Goal: Task Accomplishment & Management: Complete application form

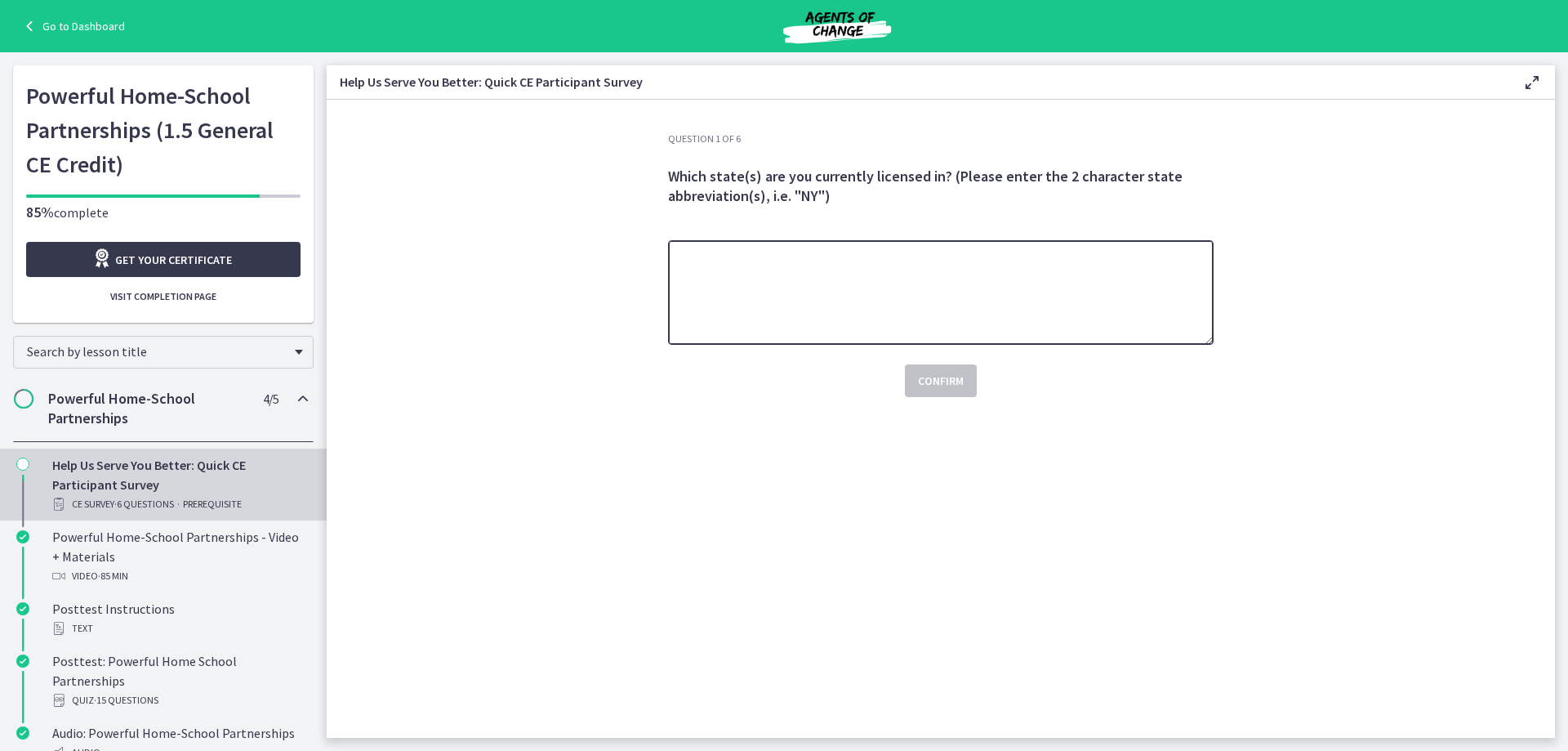
click at [884, 279] on textarea at bounding box center [940, 293] width 546 height 105
type textarea "**"
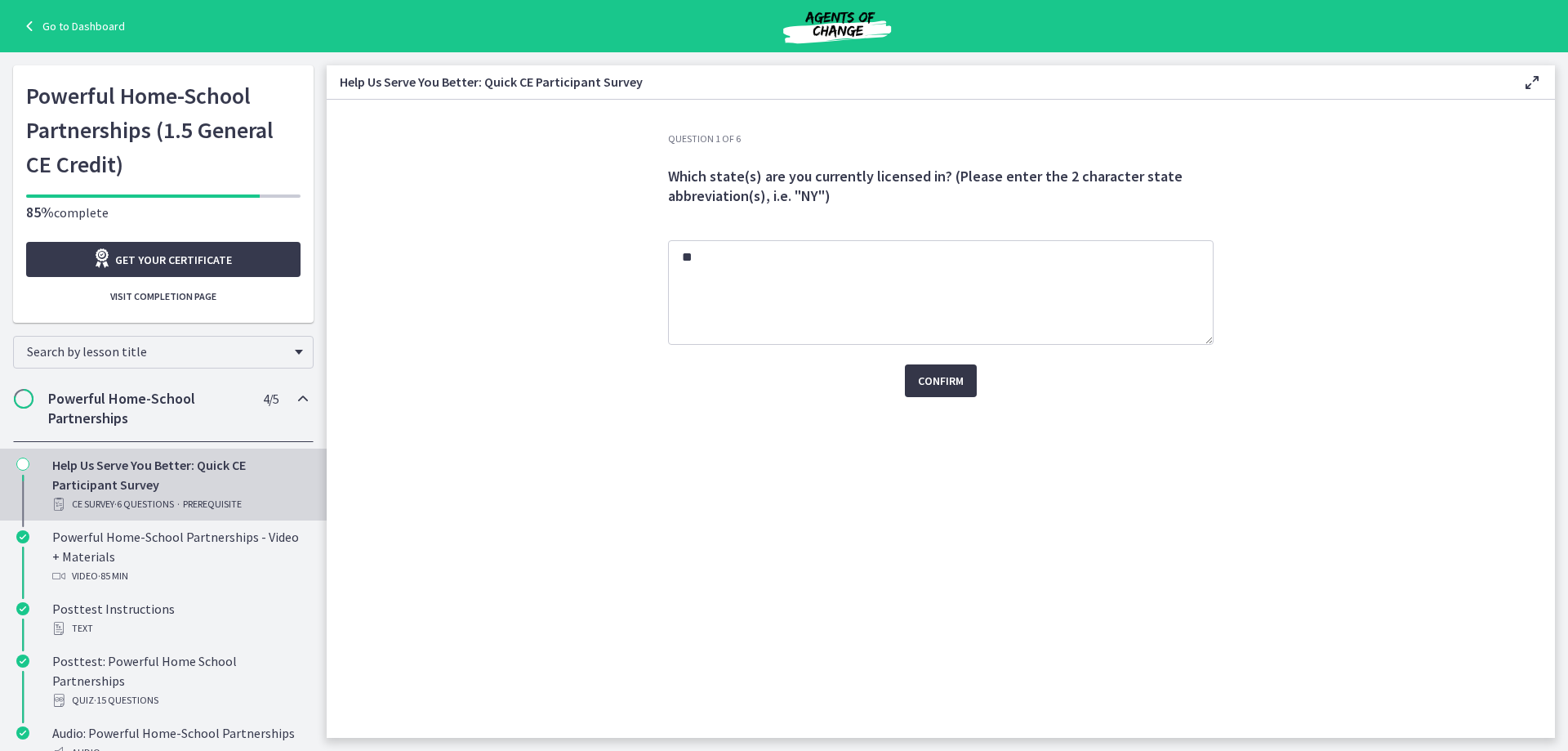
click at [925, 381] on span "Confirm" at bounding box center [940, 381] width 45 height 19
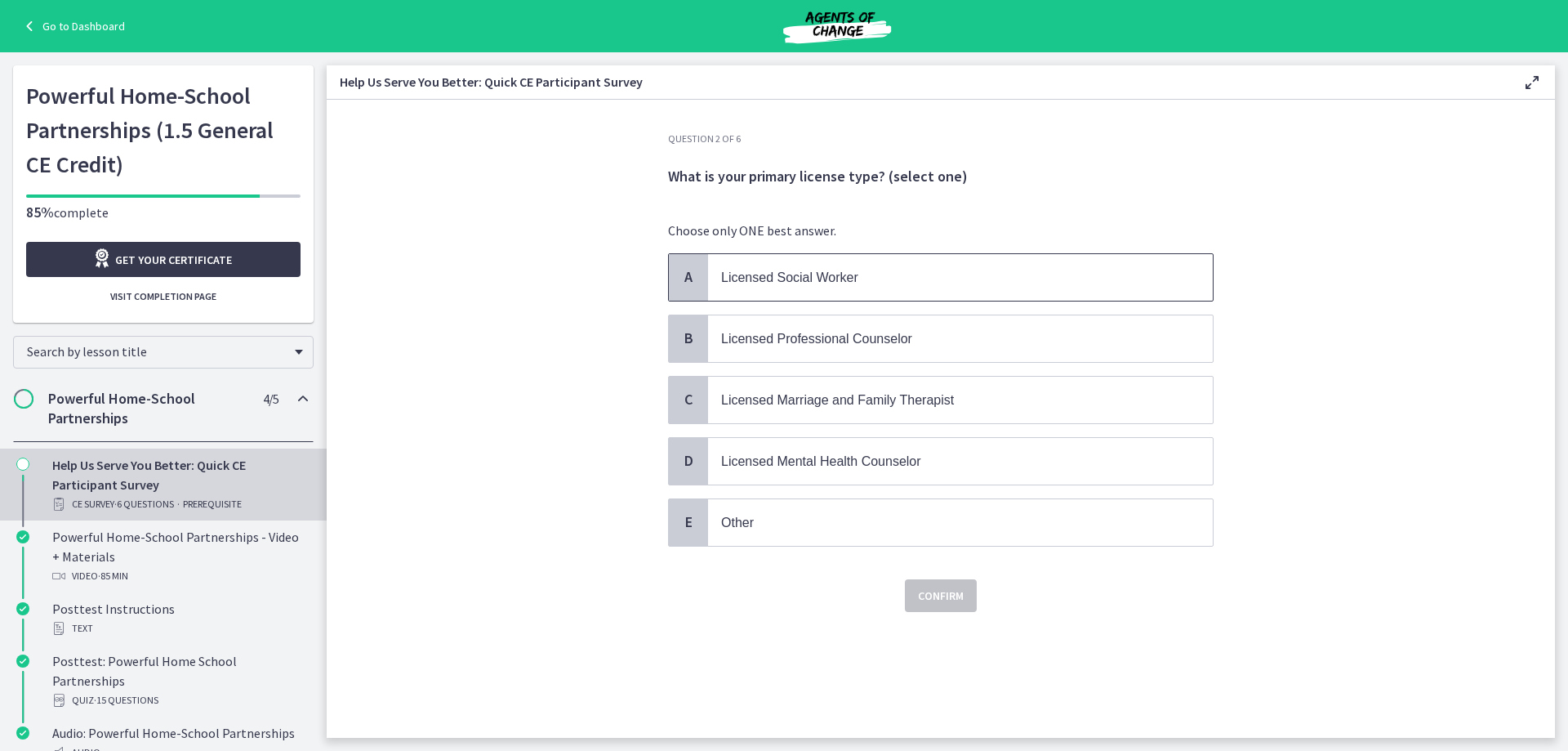
click at [750, 280] on span "Licensed Social Worker" at bounding box center [789, 278] width 137 height 14
click at [932, 590] on span "Confirm" at bounding box center [940, 596] width 45 height 19
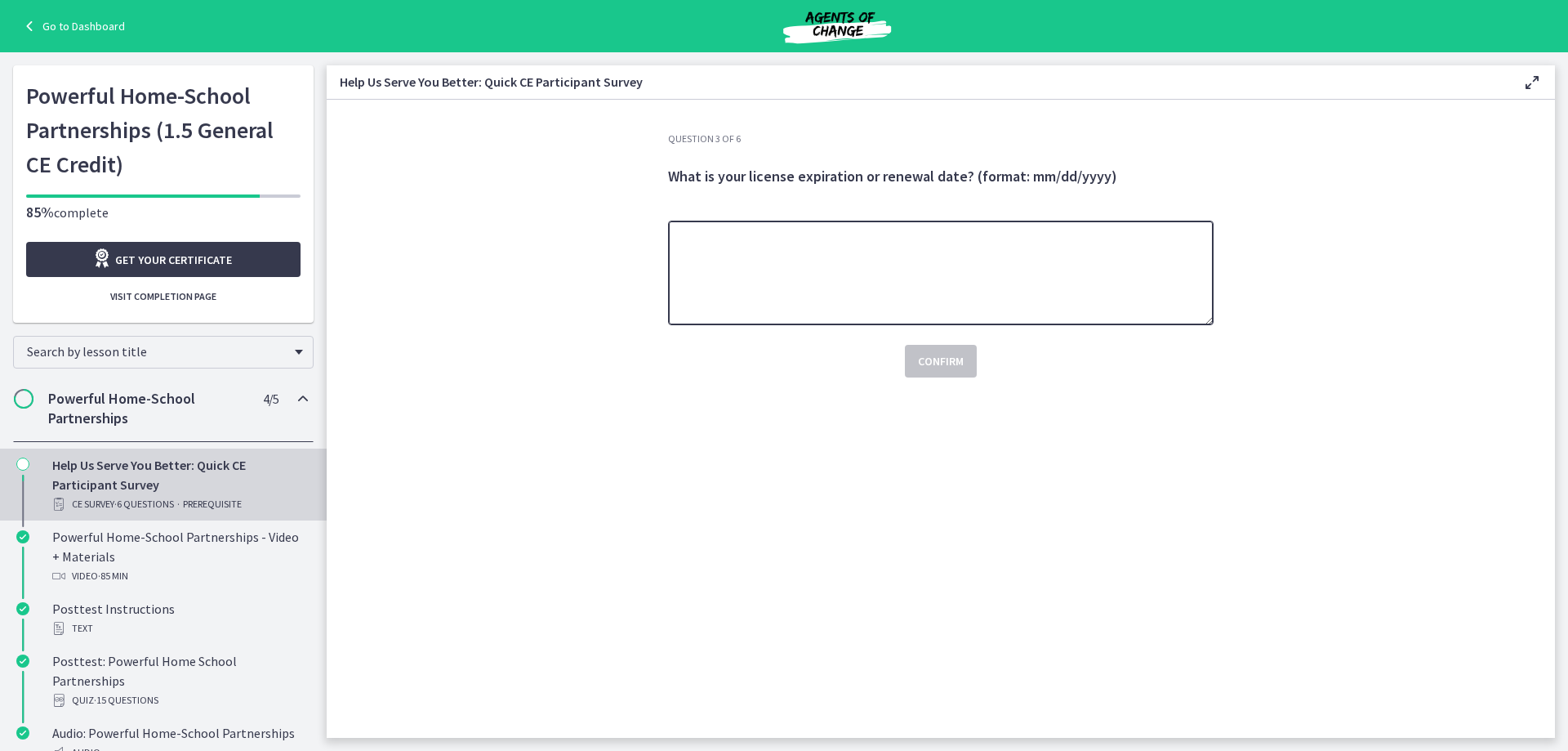
click at [746, 246] on textarea at bounding box center [940, 273] width 546 height 105
type textarea "**********"
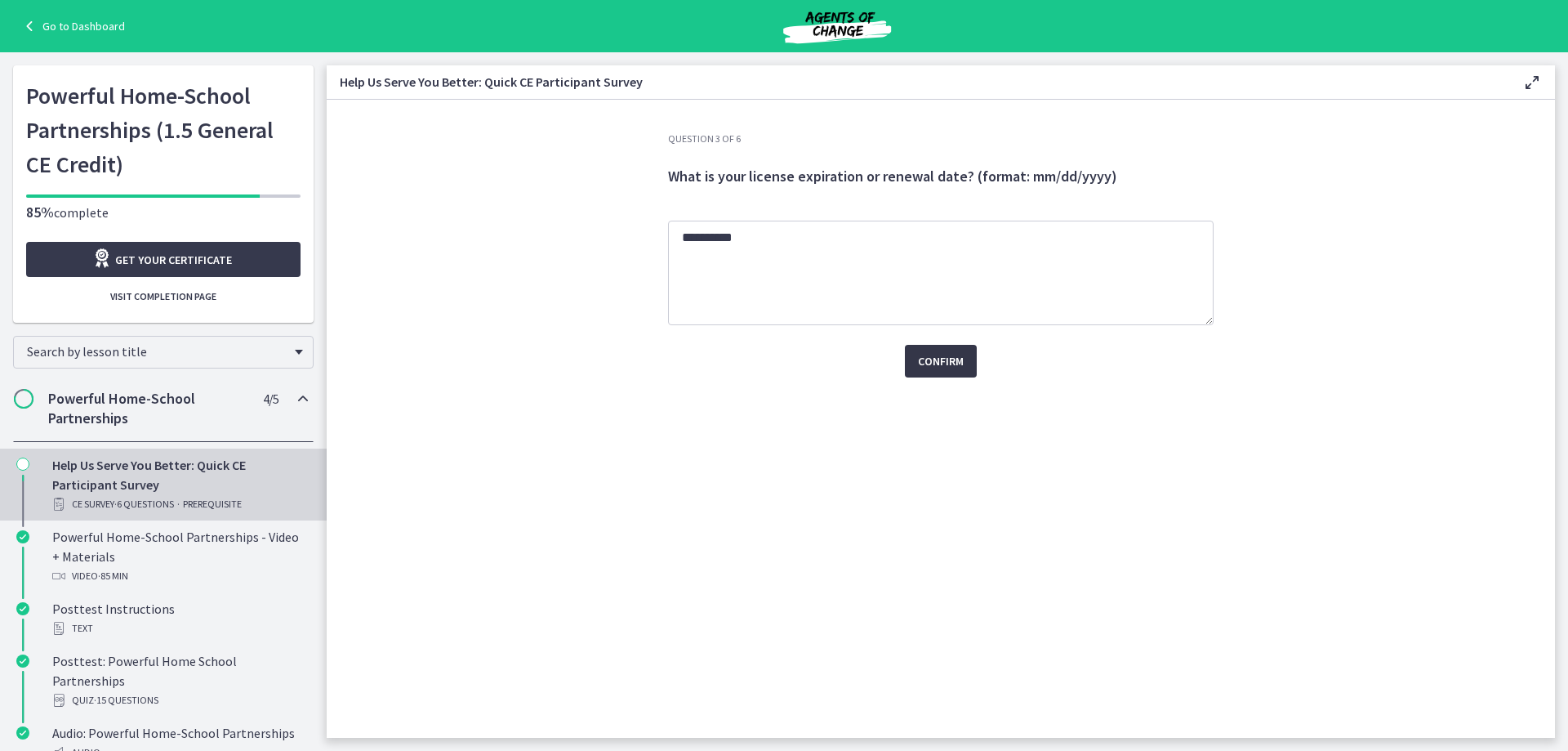
click at [944, 355] on span "Confirm" at bounding box center [940, 361] width 45 height 19
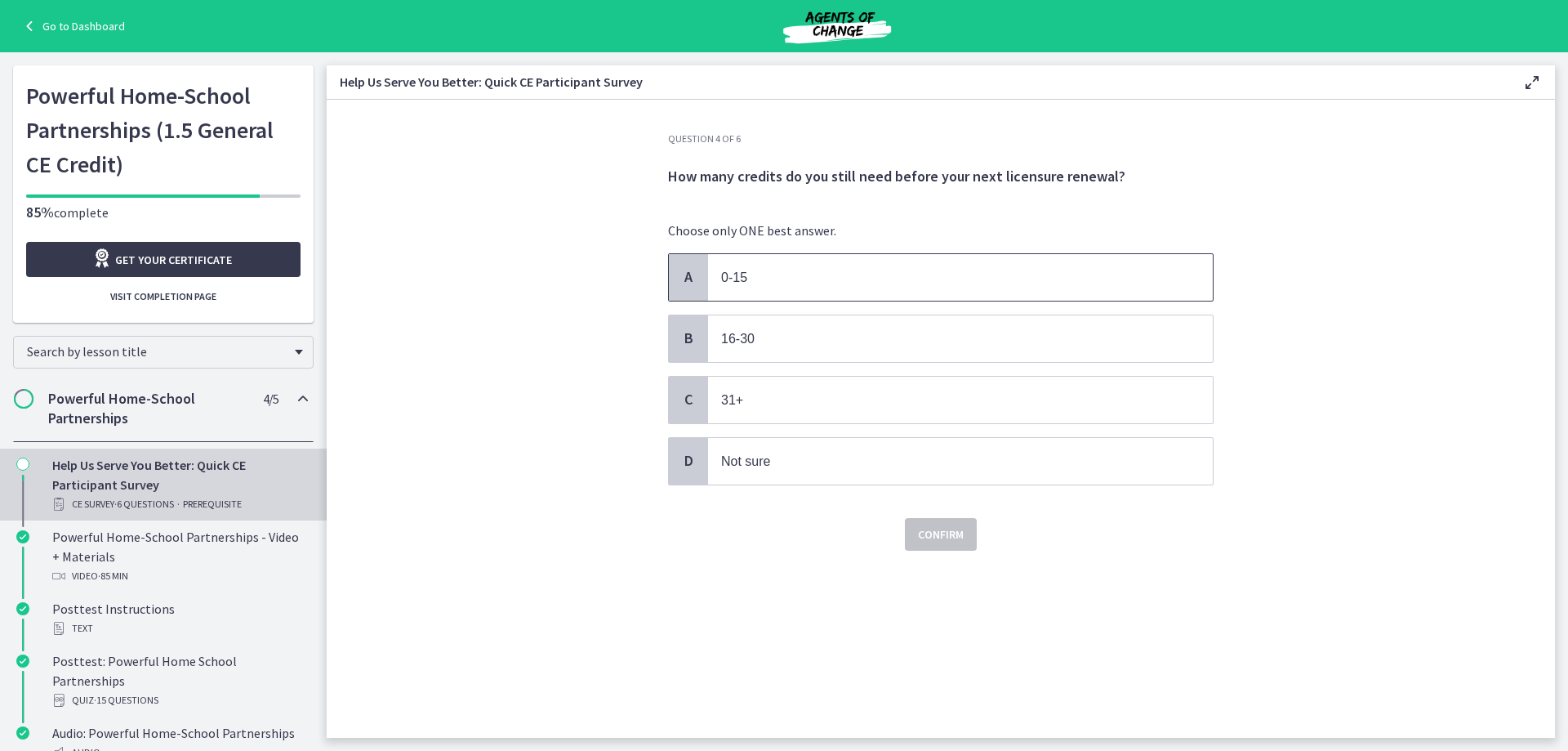
click at [877, 280] on p "0-15" at bounding box center [944, 277] width 446 height 20
click at [944, 538] on span "Confirm" at bounding box center [940, 534] width 45 height 19
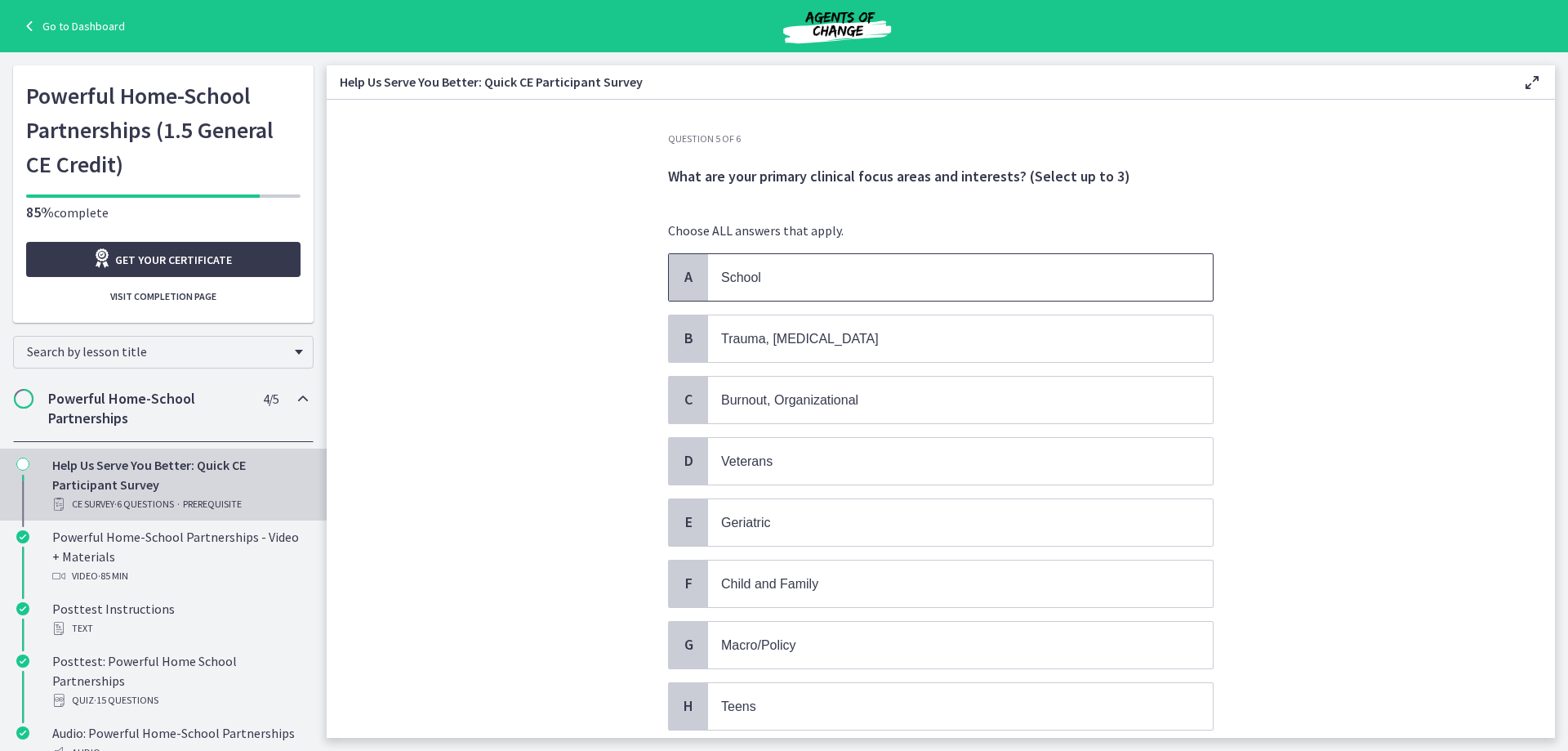
click at [823, 264] on span "School" at bounding box center [960, 277] width 505 height 46
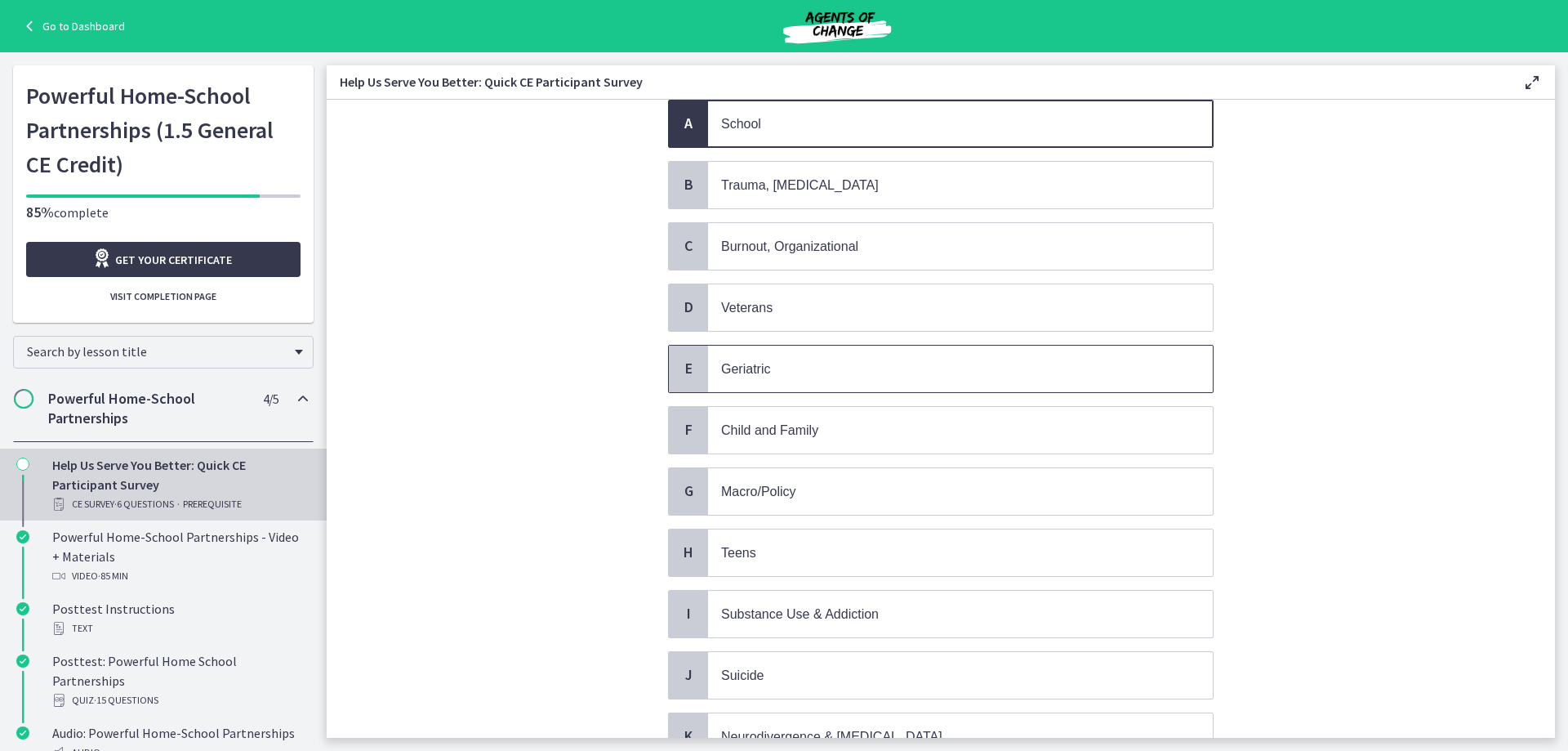
scroll to position [163, 0]
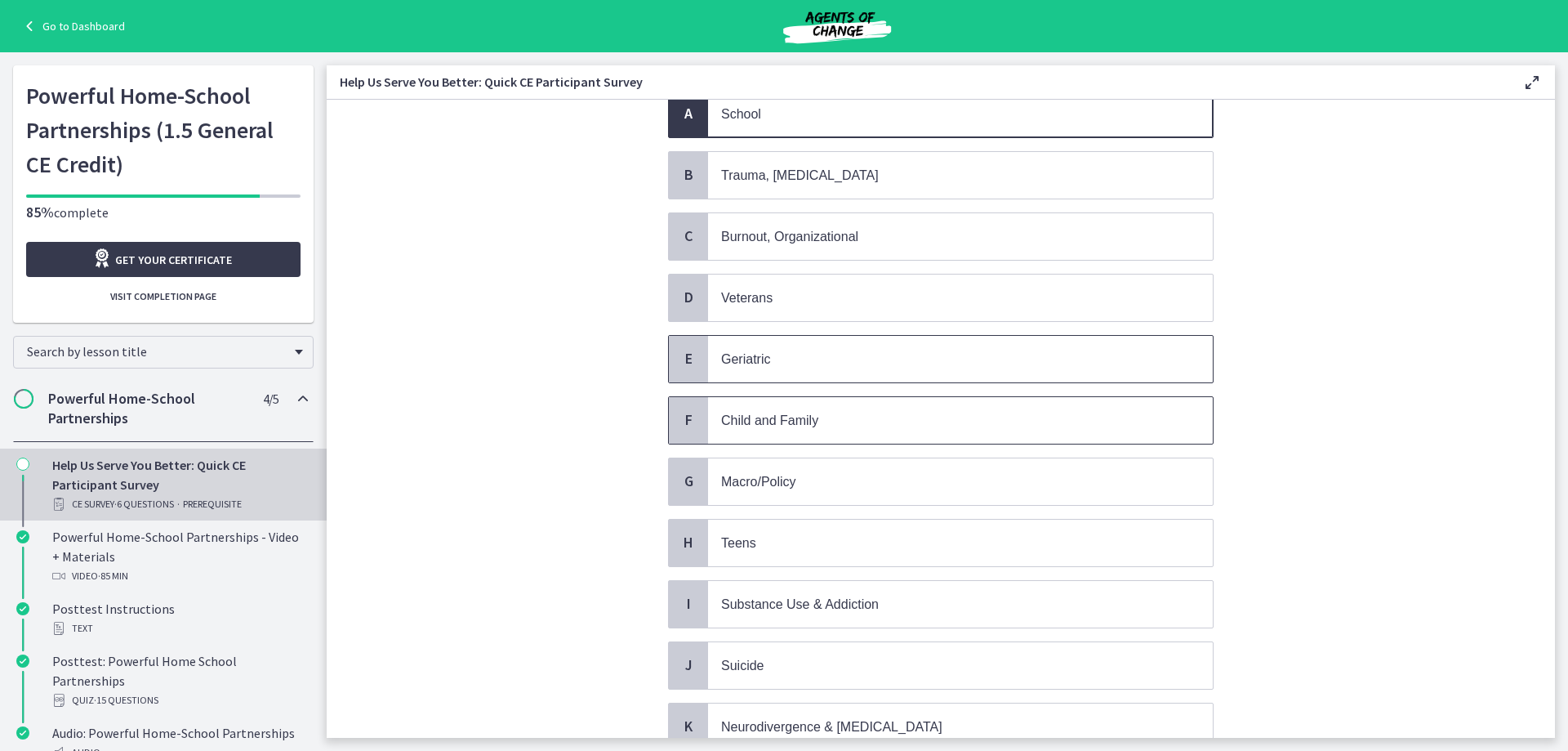
click at [913, 415] on p "Child and Family" at bounding box center [944, 420] width 446 height 20
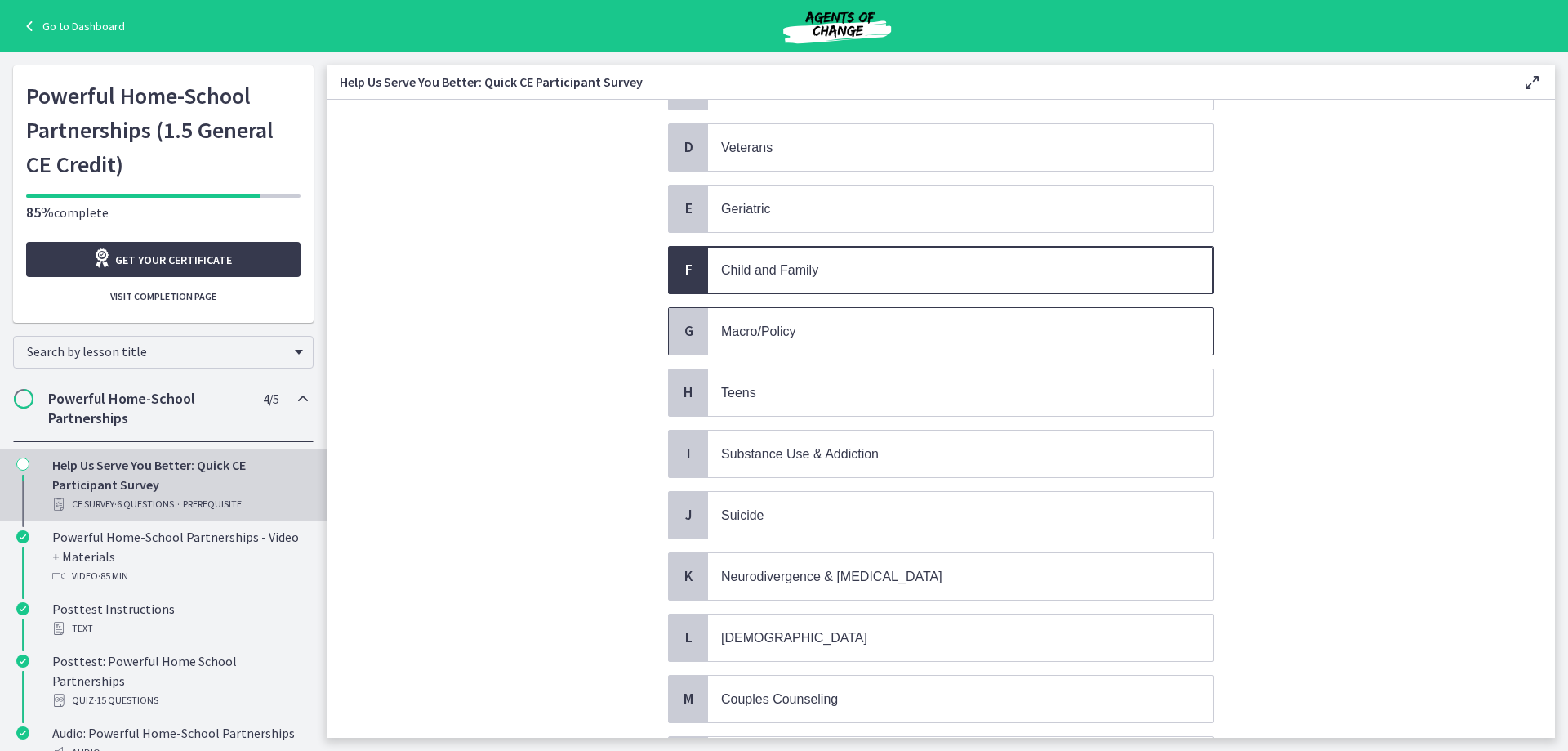
scroll to position [327, 0]
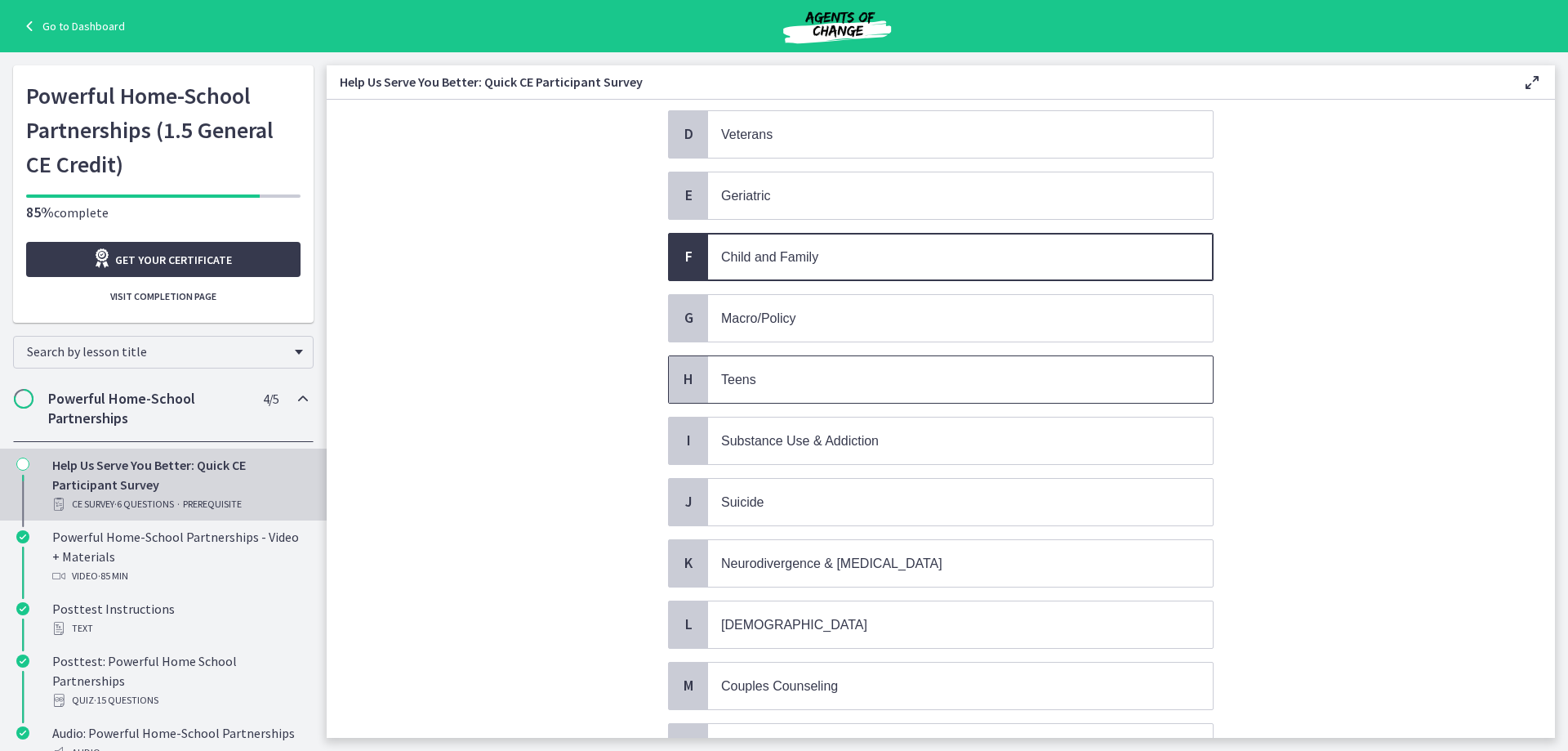
click at [854, 372] on p "Teens" at bounding box center [944, 379] width 446 height 20
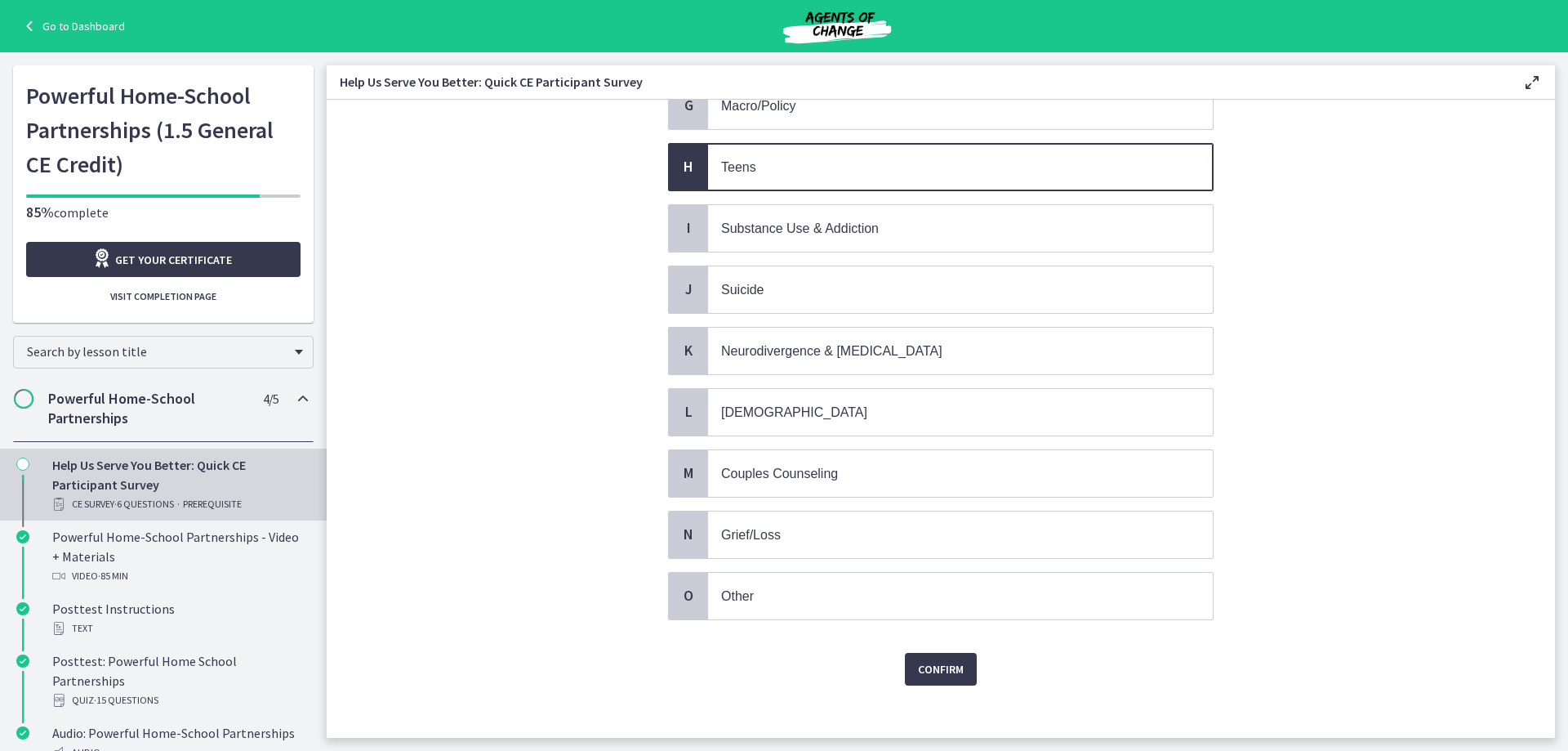
scroll to position [552, 0]
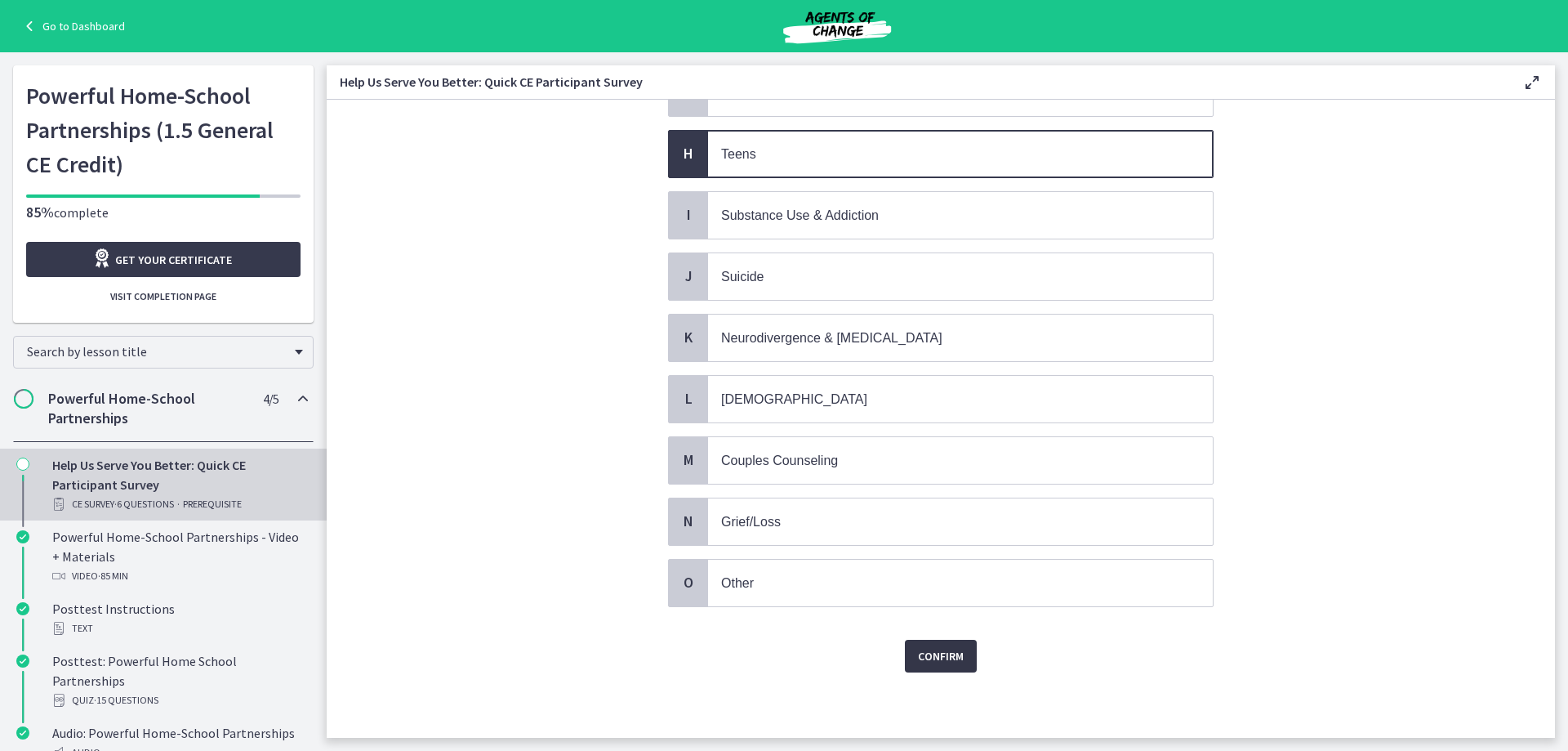
click at [935, 651] on span "Confirm" at bounding box center [940, 656] width 45 height 19
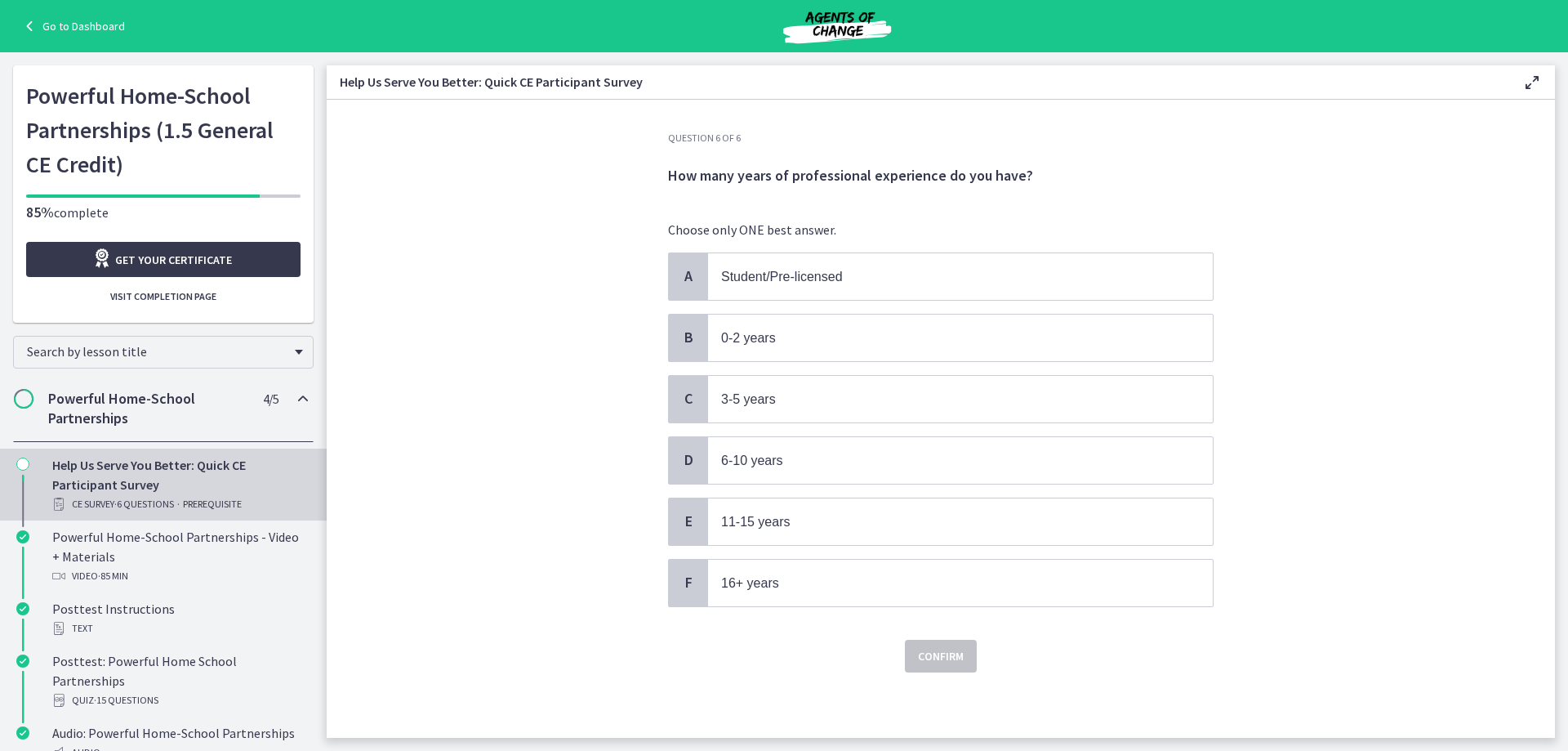
scroll to position [0, 0]
click at [842, 587] on p "16+ years" at bounding box center [944, 583] width 446 height 20
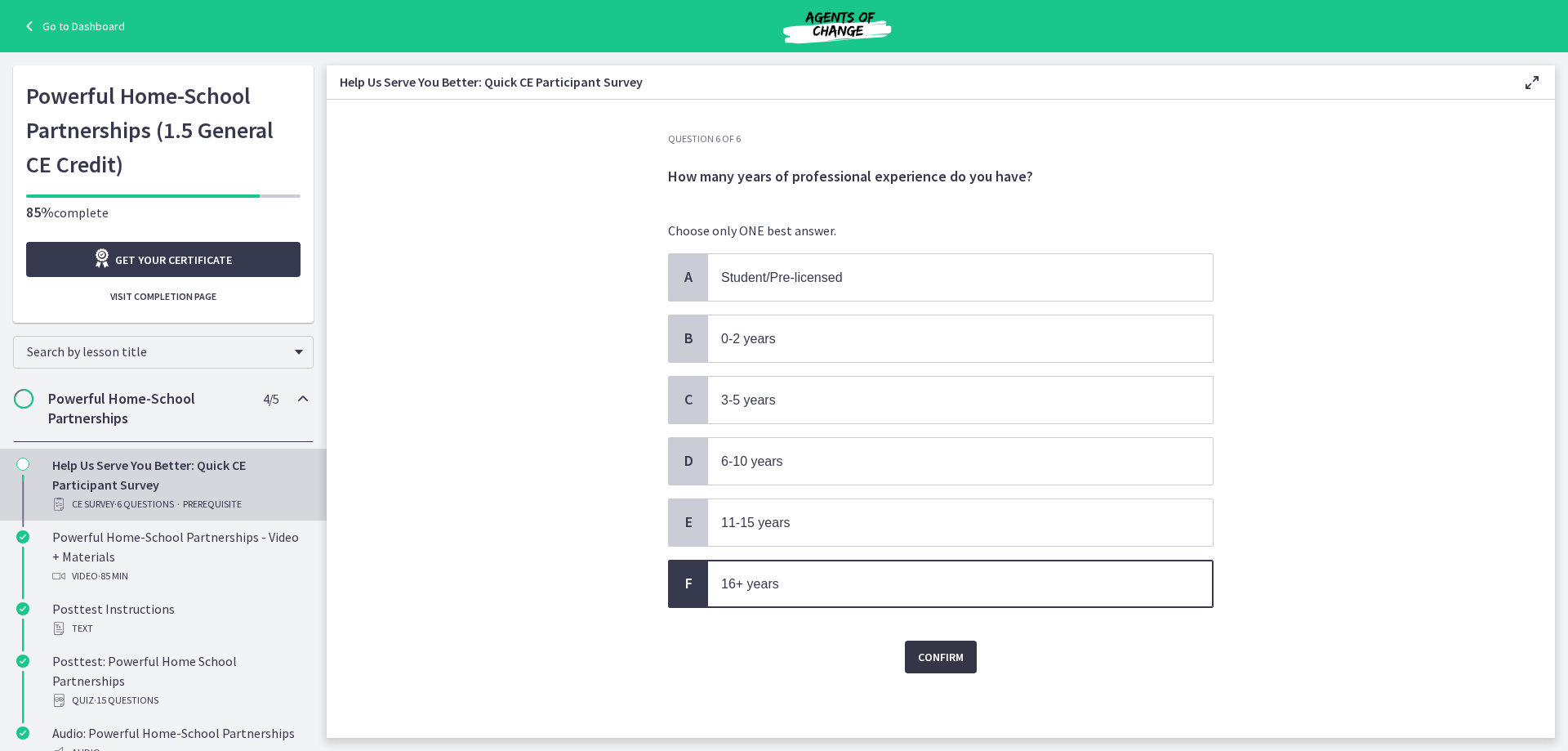
click at [959, 663] on button "Confirm" at bounding box center [940, 656] width 72 height 32
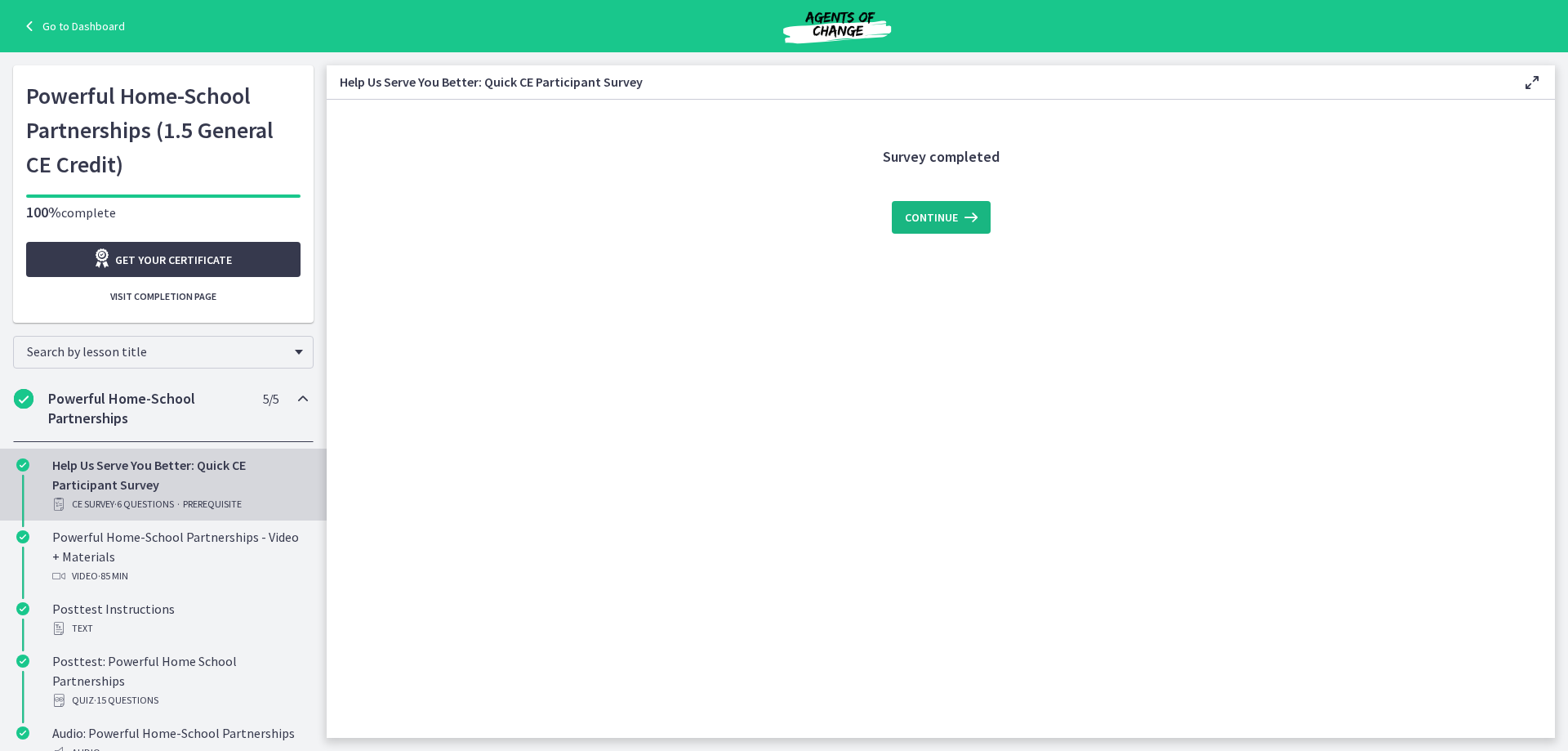
click at [931, 210] on span "Continue" at bounding box center [931, 217] width 53 height 19
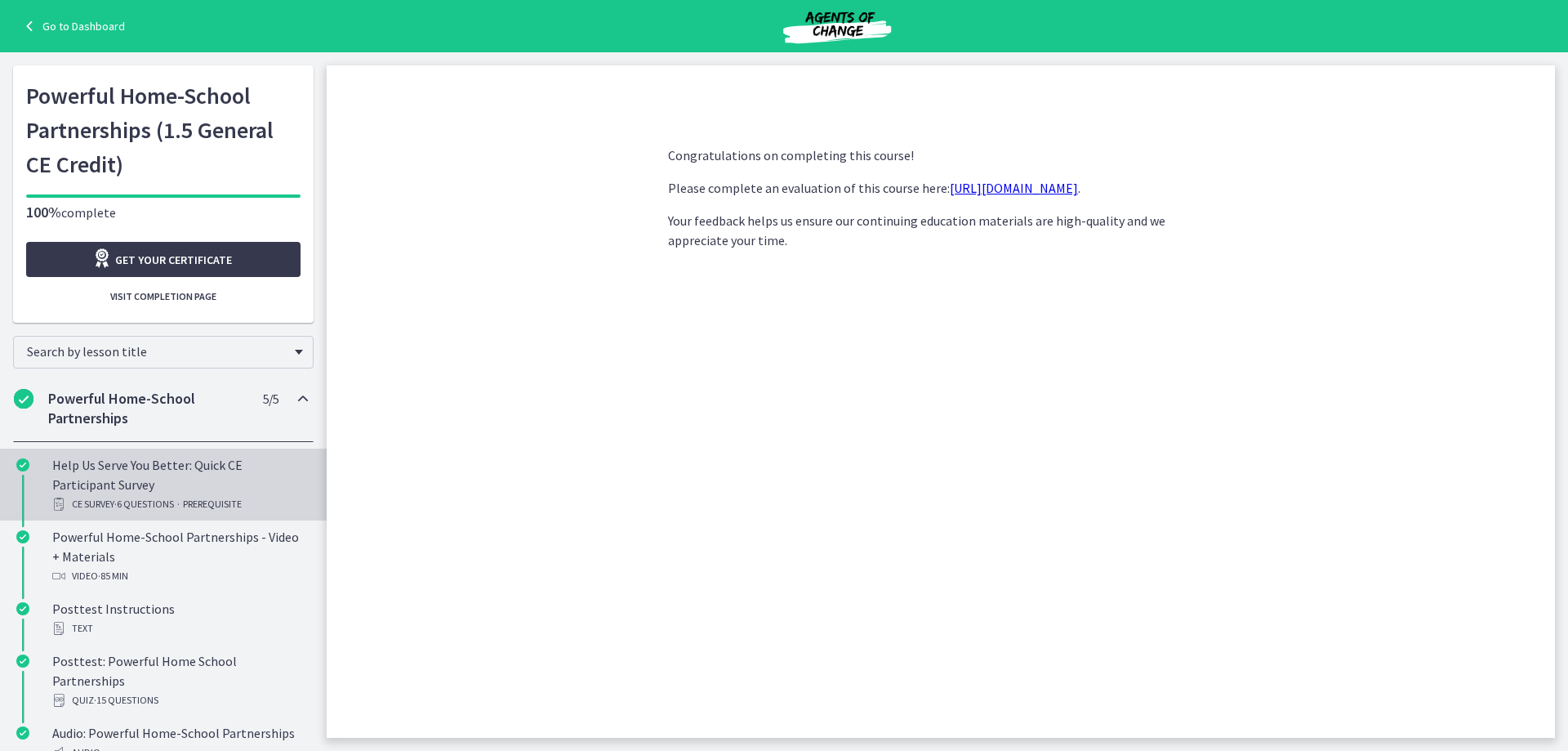
click at [146, 485] on div "Help Us Serve You Better: Quick CE Participant Survey CE Survey · 6 Questions ·…" at bounding box center [180, 484] width 255 height 59
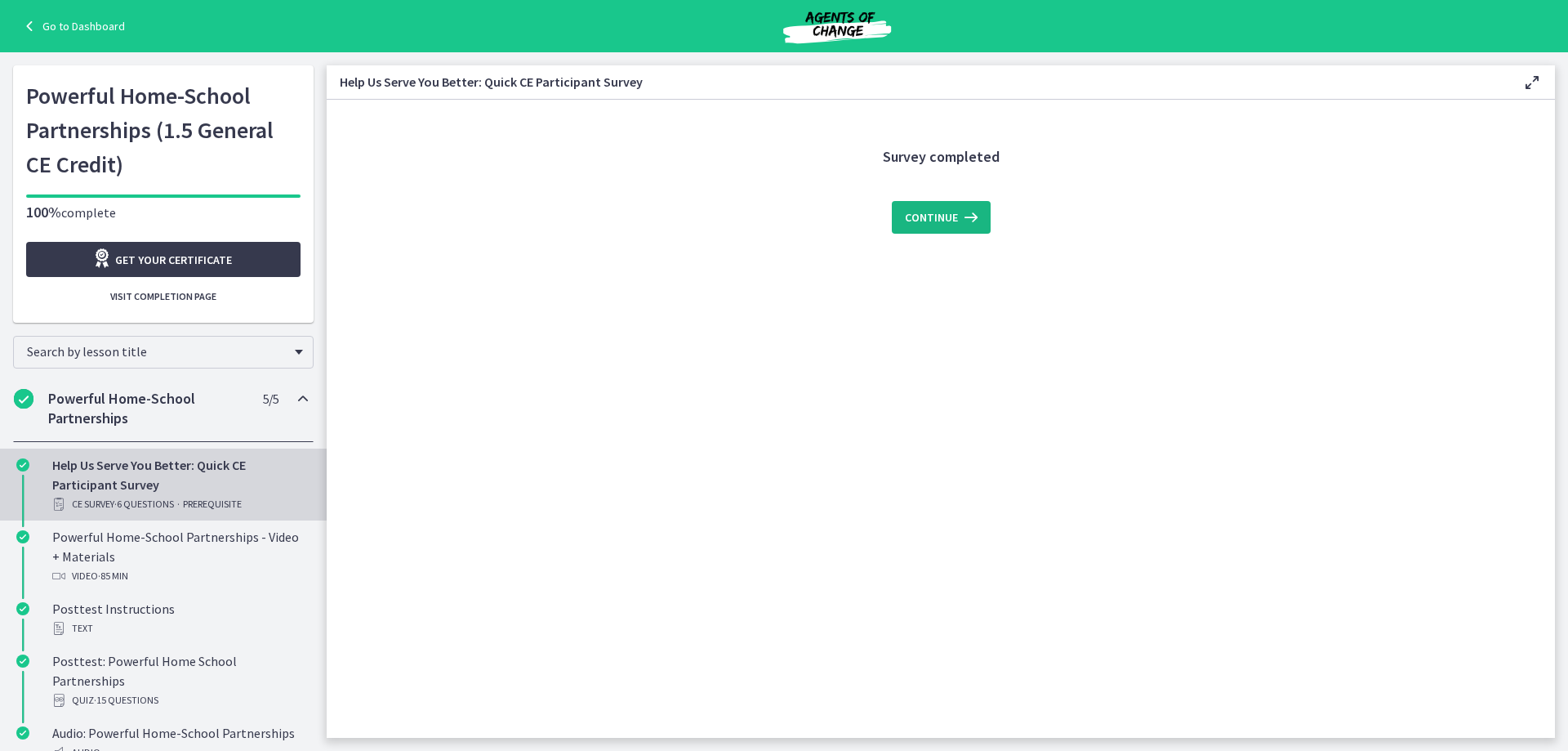
click at [941, 211] on span "Continue" at bounding box center [931, 217] width 53 height 19
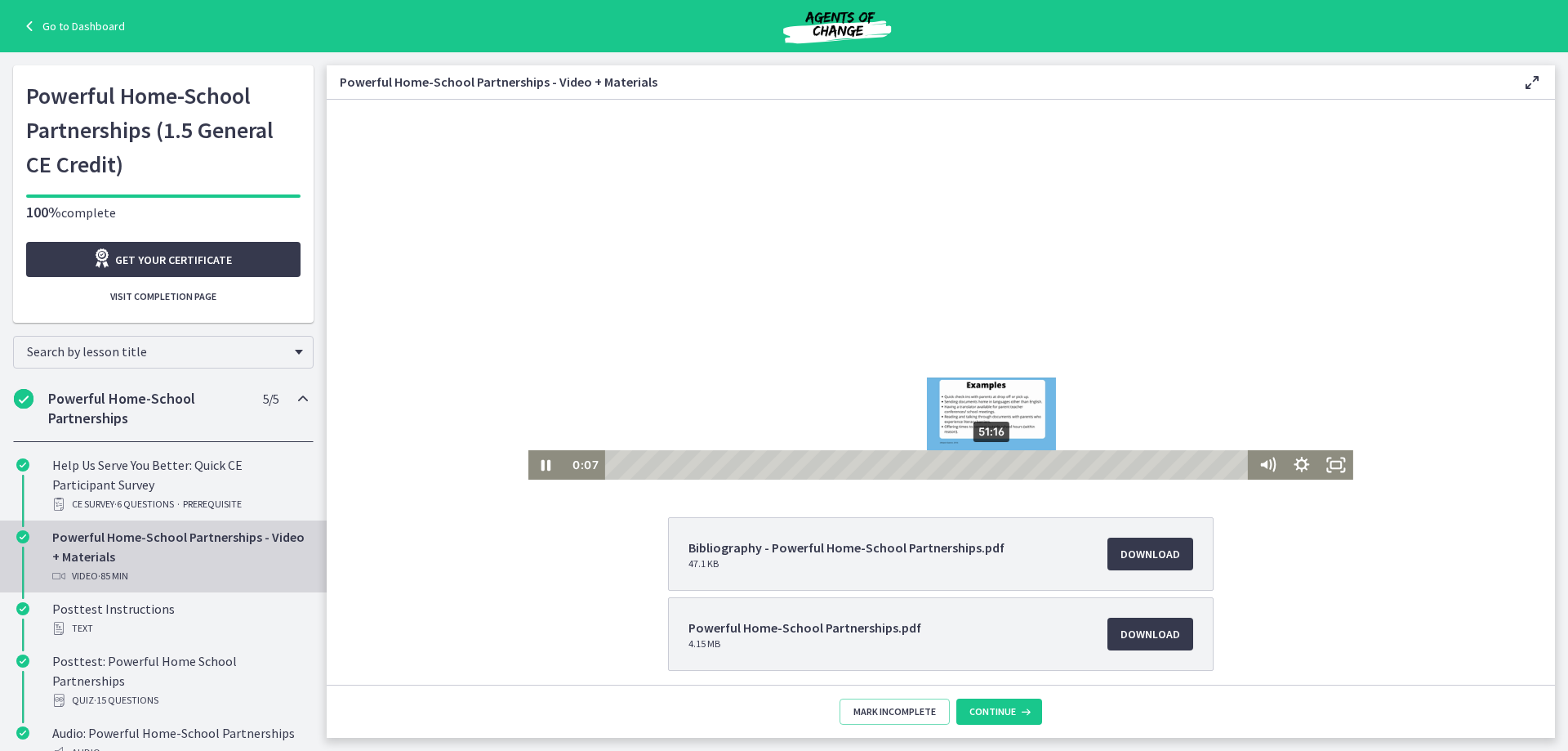
scroll to position [148, 0]
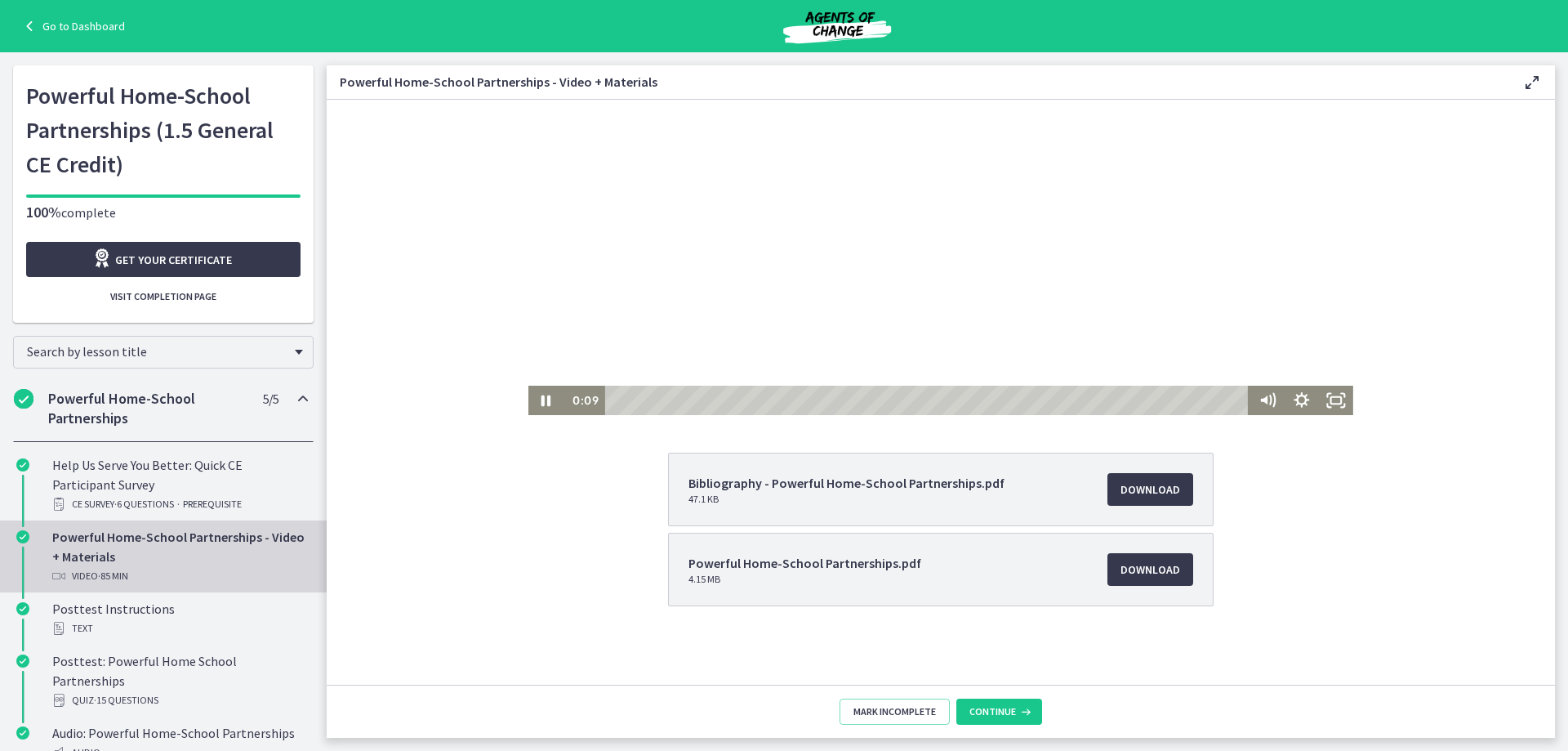
click at [838, 246] on div at bounding box center [940, 183] width 825 height 464
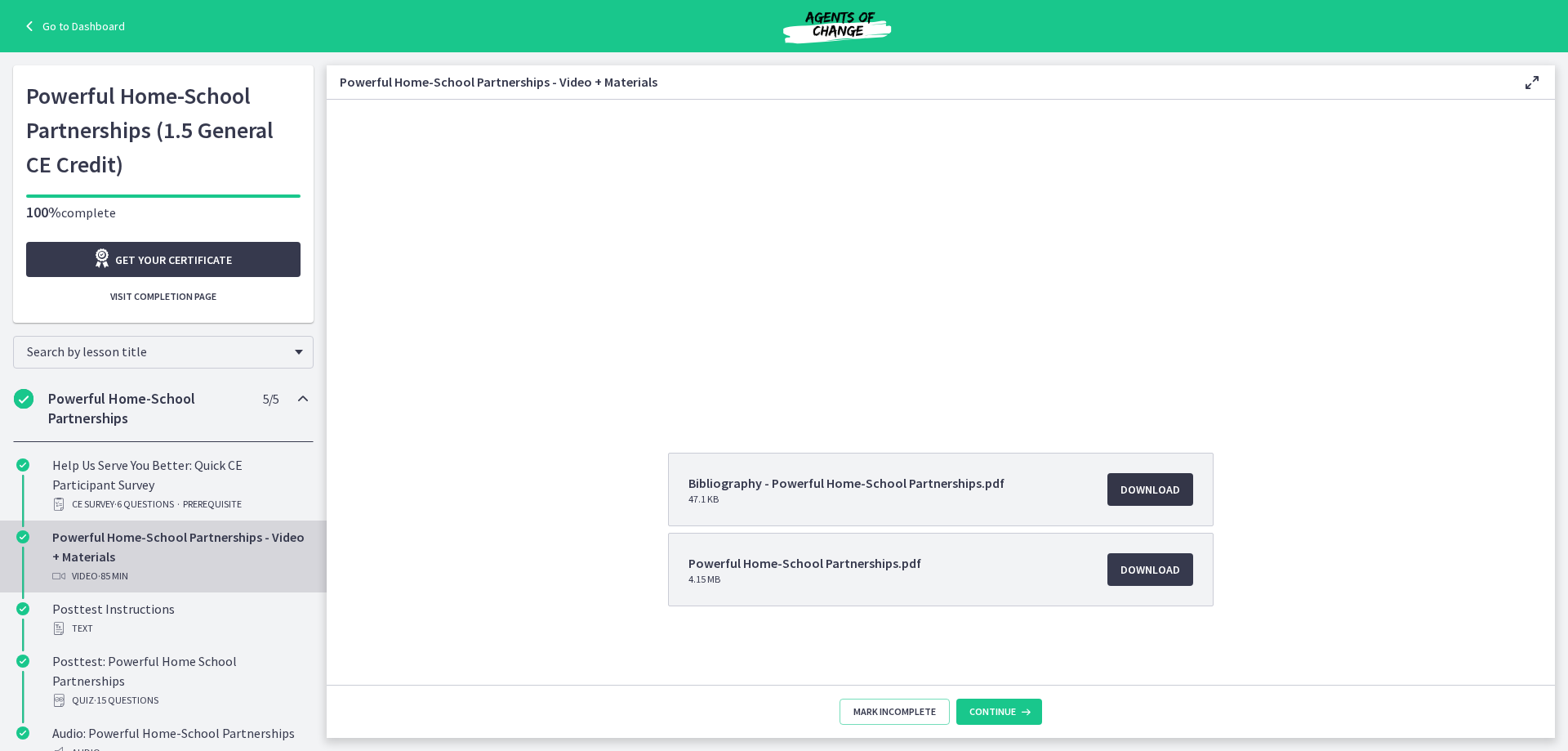
click at [1138, 486] on span "Download Opens in a new window" at bounding box center [1150, 489] width 59 height 19
click at [1151, 560] on span "Download Opens in a new window" at bounding box center [1150, 569] width 59 height 19
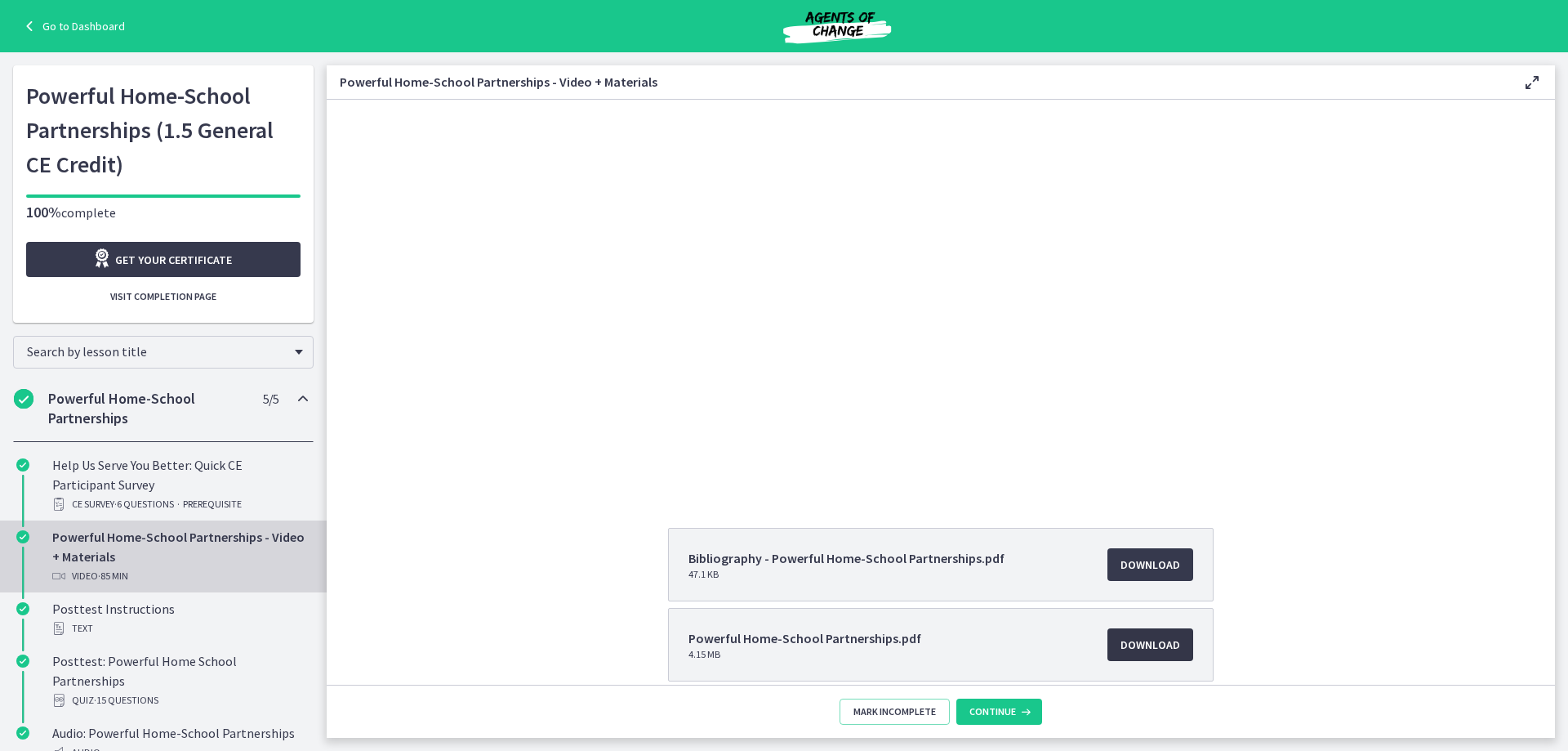
scroll to position [0, 0]
